Goal: Task Accomplishment & Management: Manage account settings

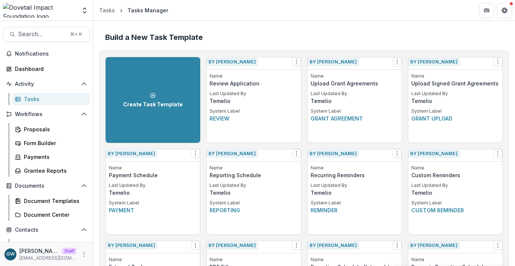
scroll to position [1118, 0]
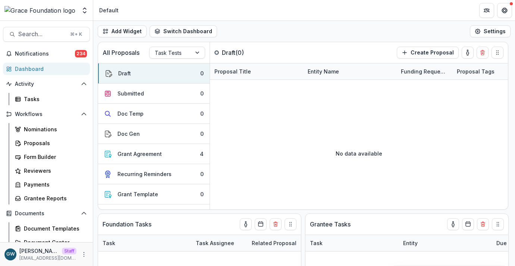
select select "******"
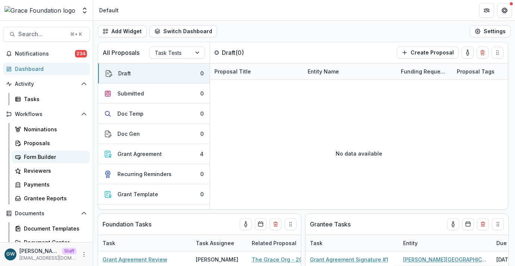
click at [54, 160] on div "Form Builder" at bounding box center [54, 157] width 60 height 8
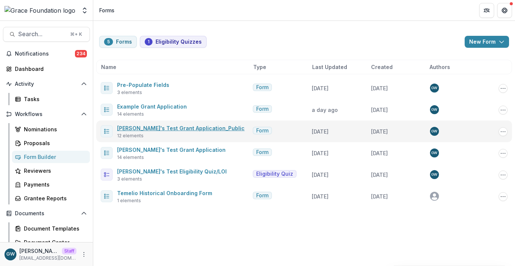
click at [168, 131] on link "Grace's Test Grant Application_Public" at bounding box center [181, 128] width 128 height 6
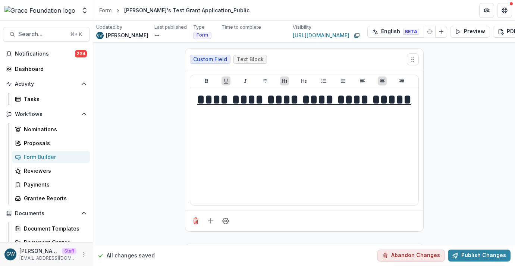
scroll to position [0, 32]
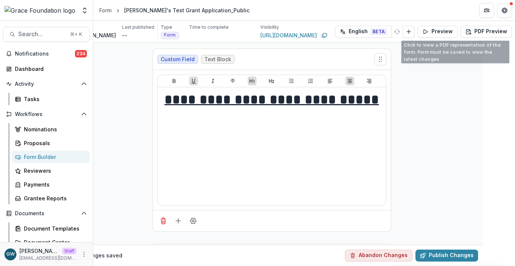
click at [515, 30] on icon "Edit Form Settings" at bounding box center [521, 32] width 6 height 6
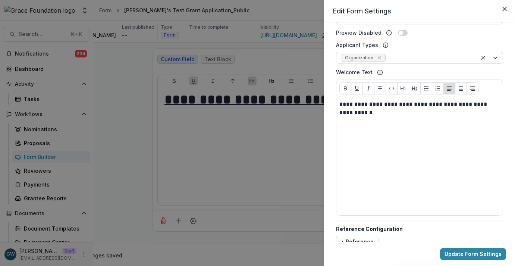
scroll to position [272, 0]
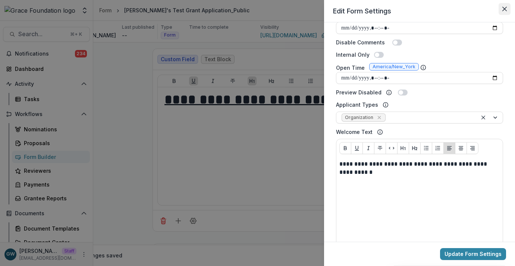
click at [507, 10] on icon "Close" at bounding box center [505, 9] width 4 height 4
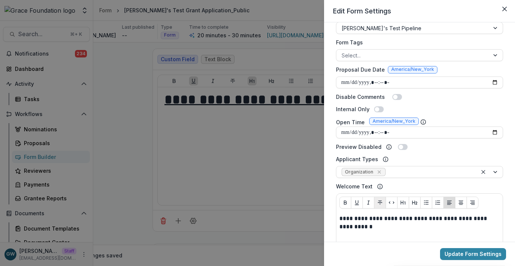
scroll to position [339, 0]
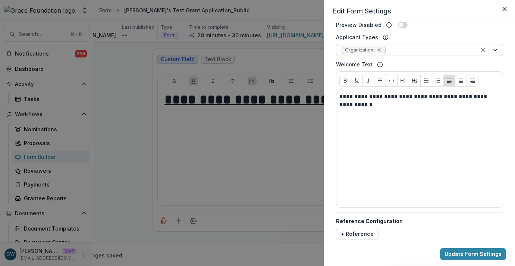
click at [381, 50] on icon "Remove Organization" at bounding box center [380, 50] width 6 height 6
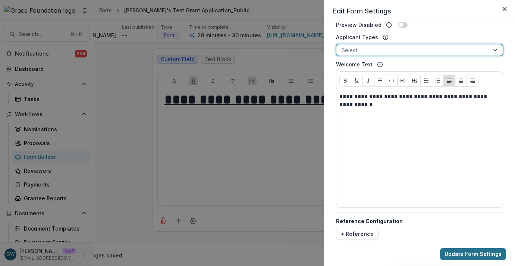
click at [455, 253] on button "Update Form Settings" at bounding box center [473, 254] width 66 height 12
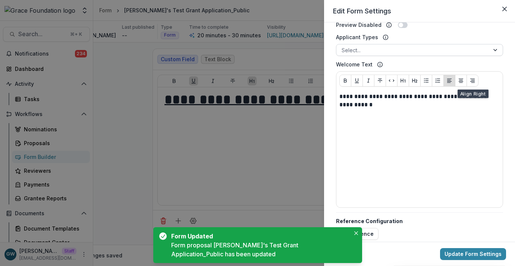
click at [462, 52] on div at bounding box center [413, 50] width 143 height 9
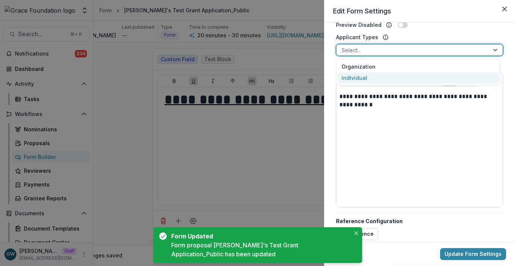
click at [370, 75] on div "Individual" at bounding box center [418, 78] width 161 height 12
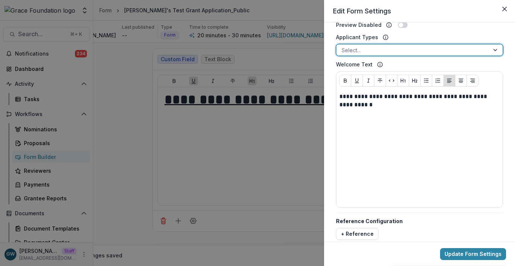
click at [402, 49] on div at bounding box center [413, 50] width 143 height 9
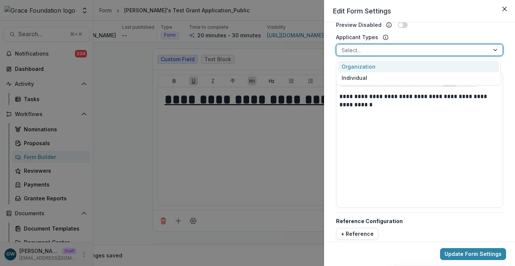
click at [383, 64] on div "Organization" at bounding box center [418, 67] width 161 height 12
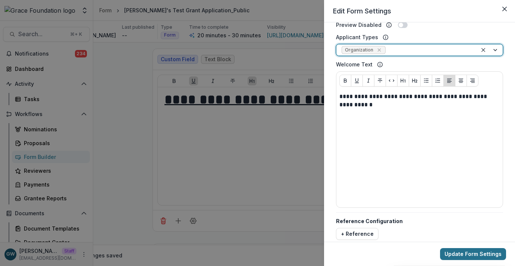
click at [461, 253] on button "Update Form Settings" at bounding box center [473, 254] width 66 height 12
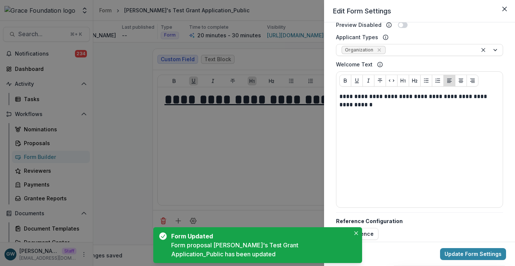
click at [118, 119] on div "**********" at bounding box center [257, 133] width 515 height 266
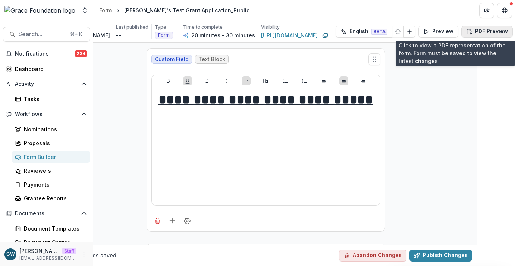
scroll to position [0, 39]
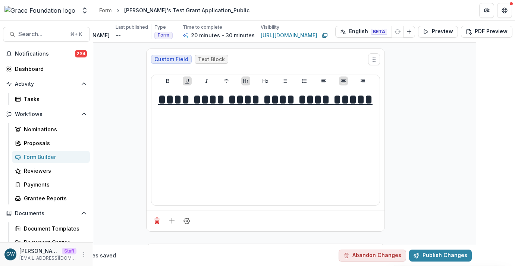
click at [515, 31] on icon "Edit Form Settings" at bounding box center [522, 31] width 5 height 4
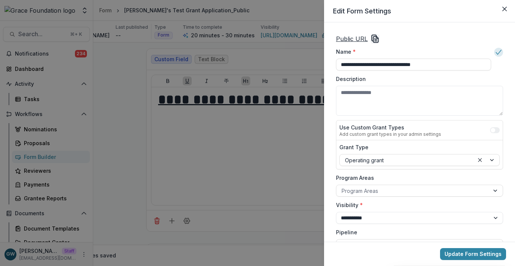
click at [378, 37] on icon "Copy Link" at bounding box center [375, 38] width 9 height 9
click at [372, 38] on icon "Copy Link" at bounding box center [375, 38] width 9 height 9
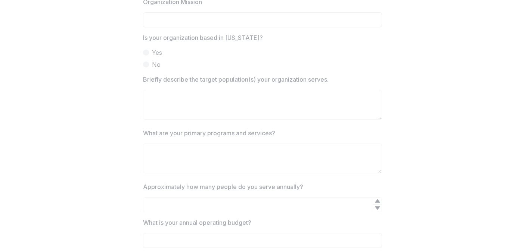
scroll to position [401, 0]
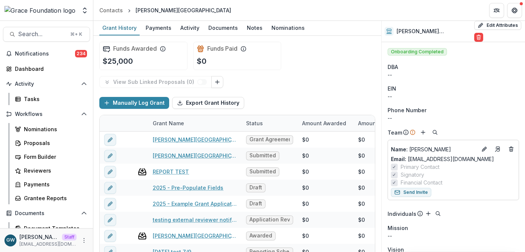
scroll to position [4, 0]
